Goal: Navigation & Orientation: Find specific page/section

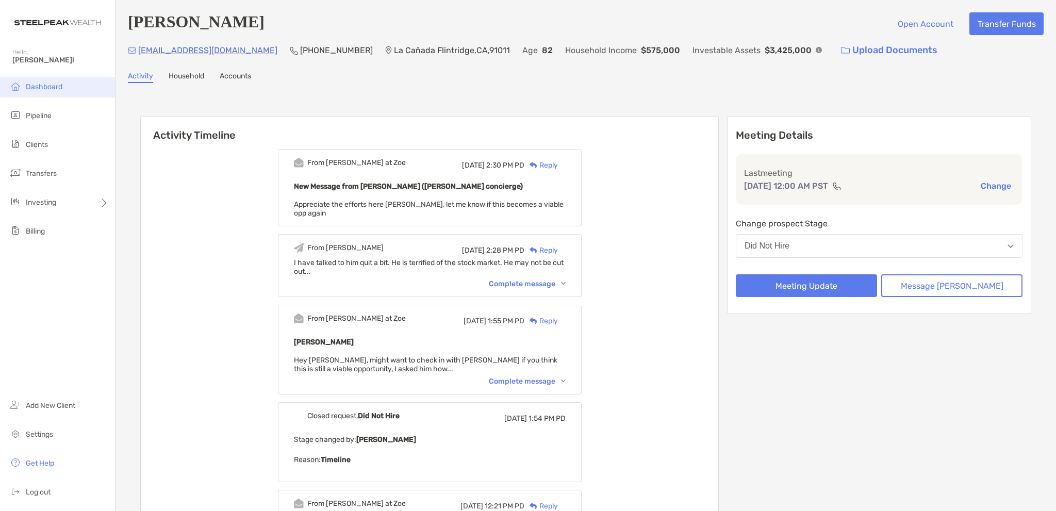
click at [44, 86] on span "Dashboard" at bounding box center [44, 86] width 37 height 9
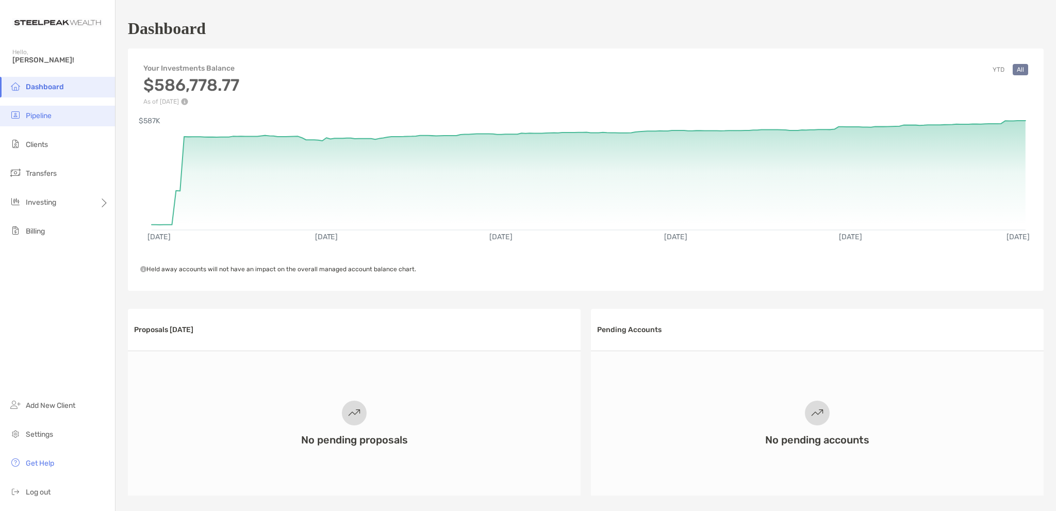
click at [47, 115] on span "Pipeline" at bounding box center [39, 115] width 26 height 9
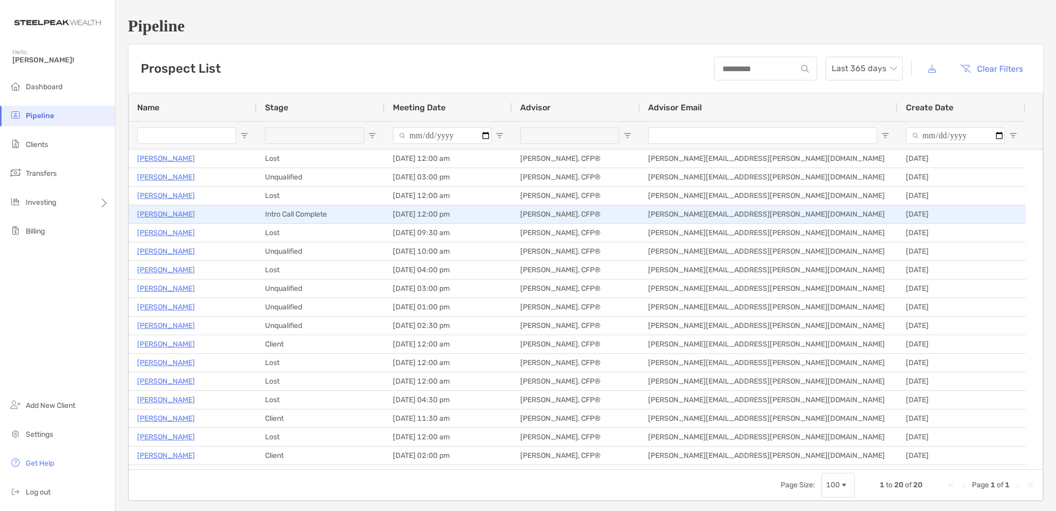
click at [155, 214] on p "David Beavers" at bounding box center [166, 214] width 58 height 13
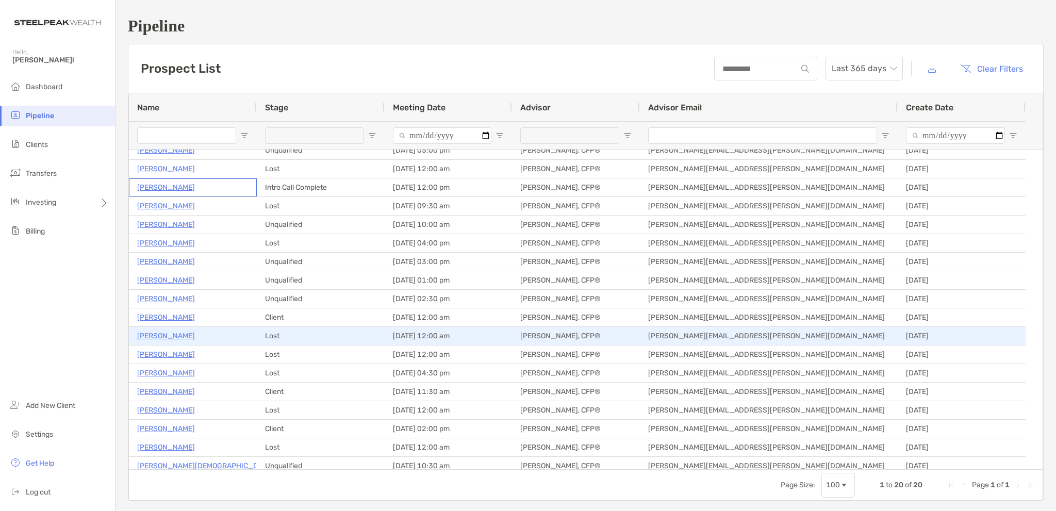
scroll to position [51, 0]
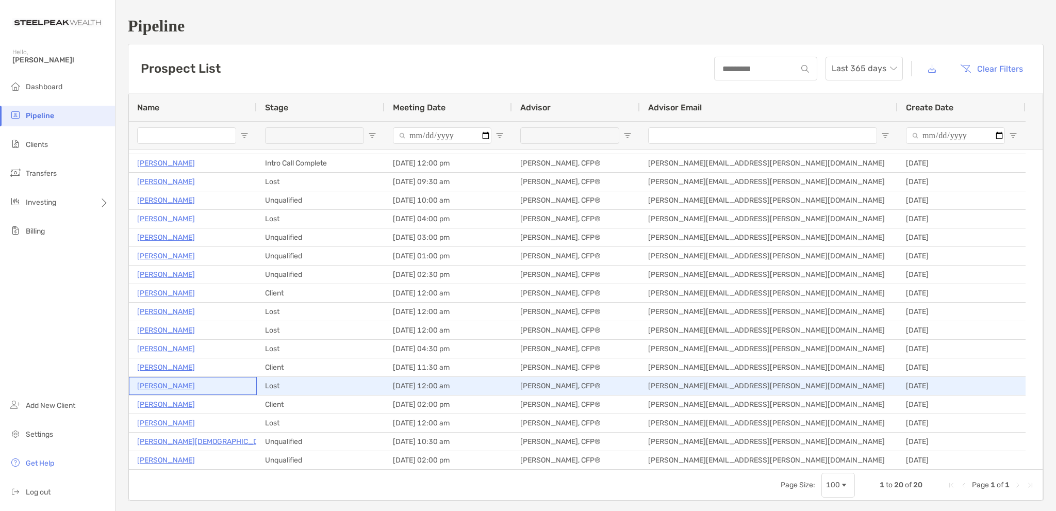
click at [159, 384] on p "Steve Miller" at bounding box center [166, 385] width 58 height 13
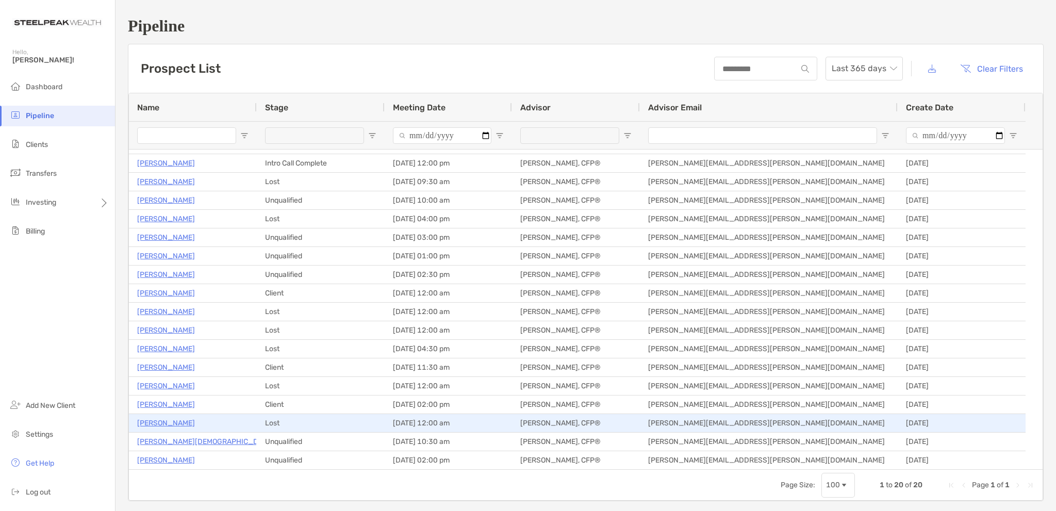
click at [164, 423] on p "[PERSON_NAME]" at bounding box center [166, 422] width 58 height 13
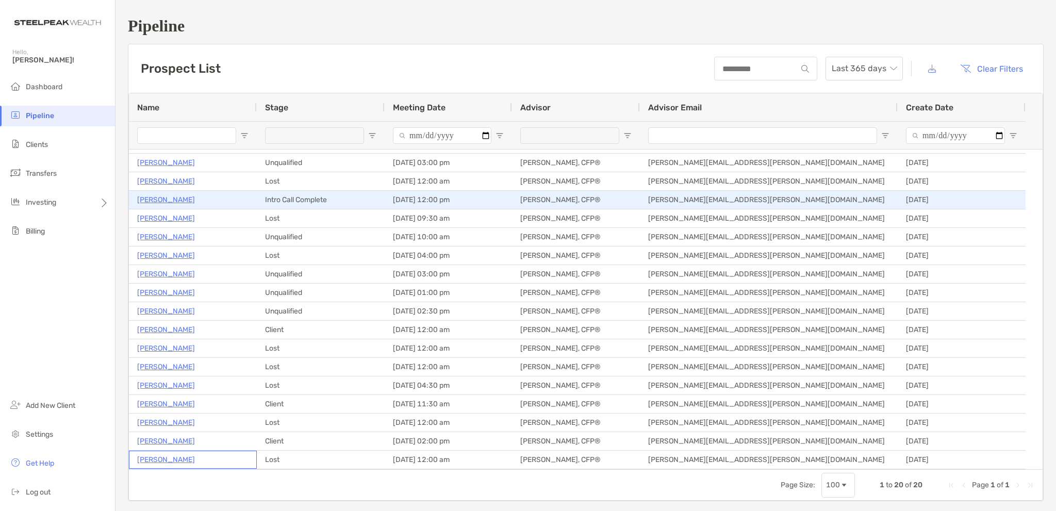
scroll to position [0, 0]
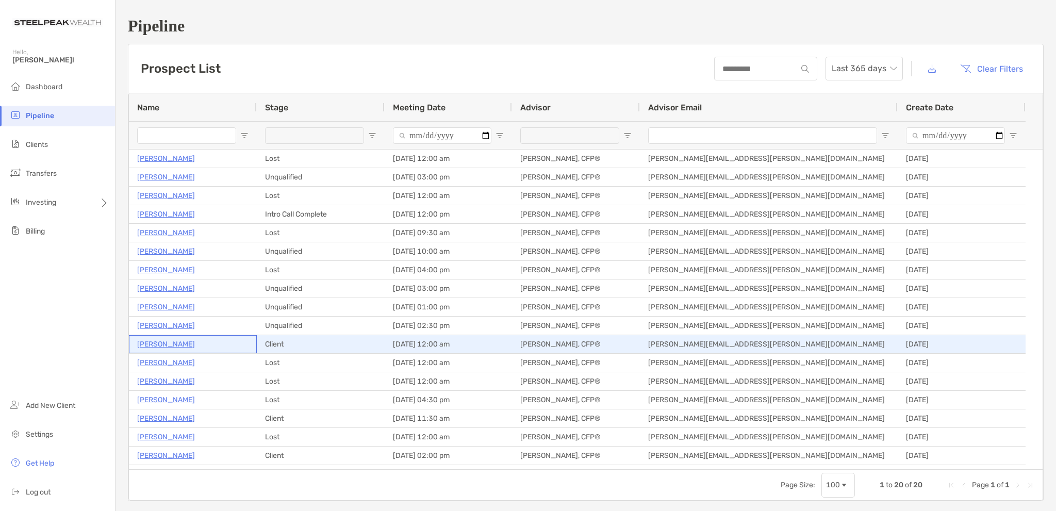
click at [168, 340] on p "Andrew Sprague" at bounding box center [166, 344] width 58 height 13
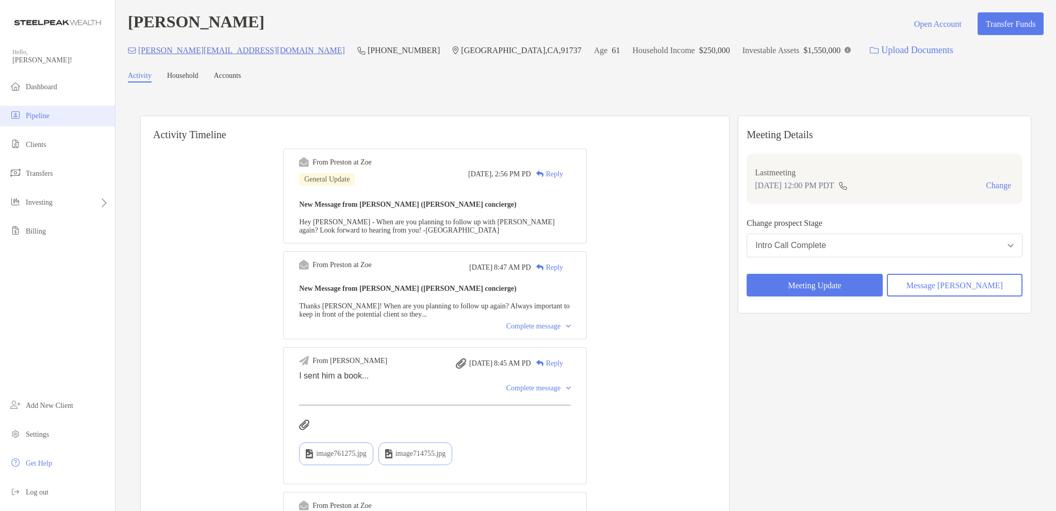
click at [44, 113] on span "Pipeline" at bounding box center [38, 116] width 24 height 8
